Goal: Task Accomplishment & Management: Use online tool/utility

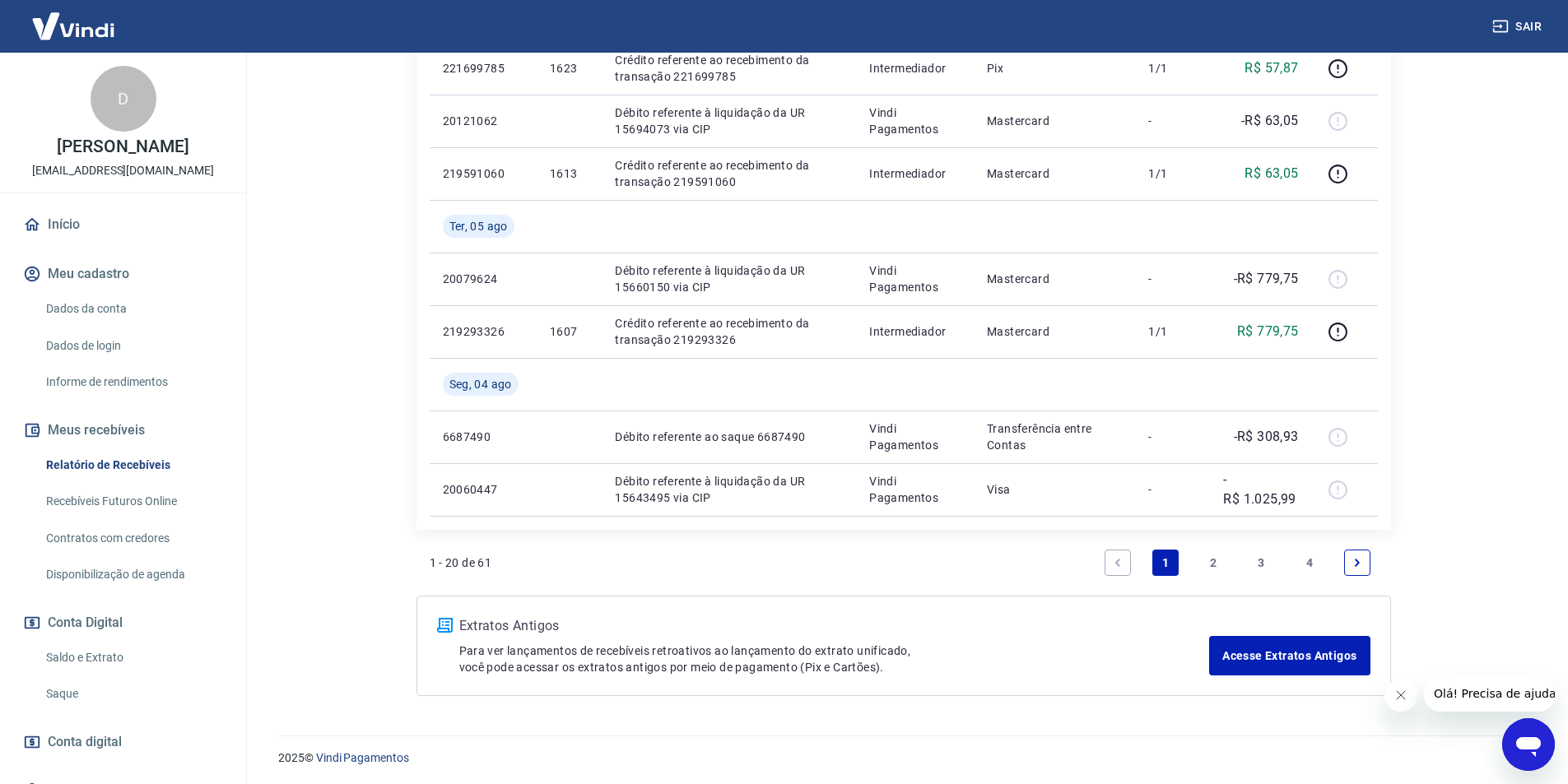
scroll to position [1483, 0]
click at [71, 687] on link "Saque" at bounding box center [133, 694] width 187 height 34
